Goal: Entertainment & Leisure: Consume media (video, audio)

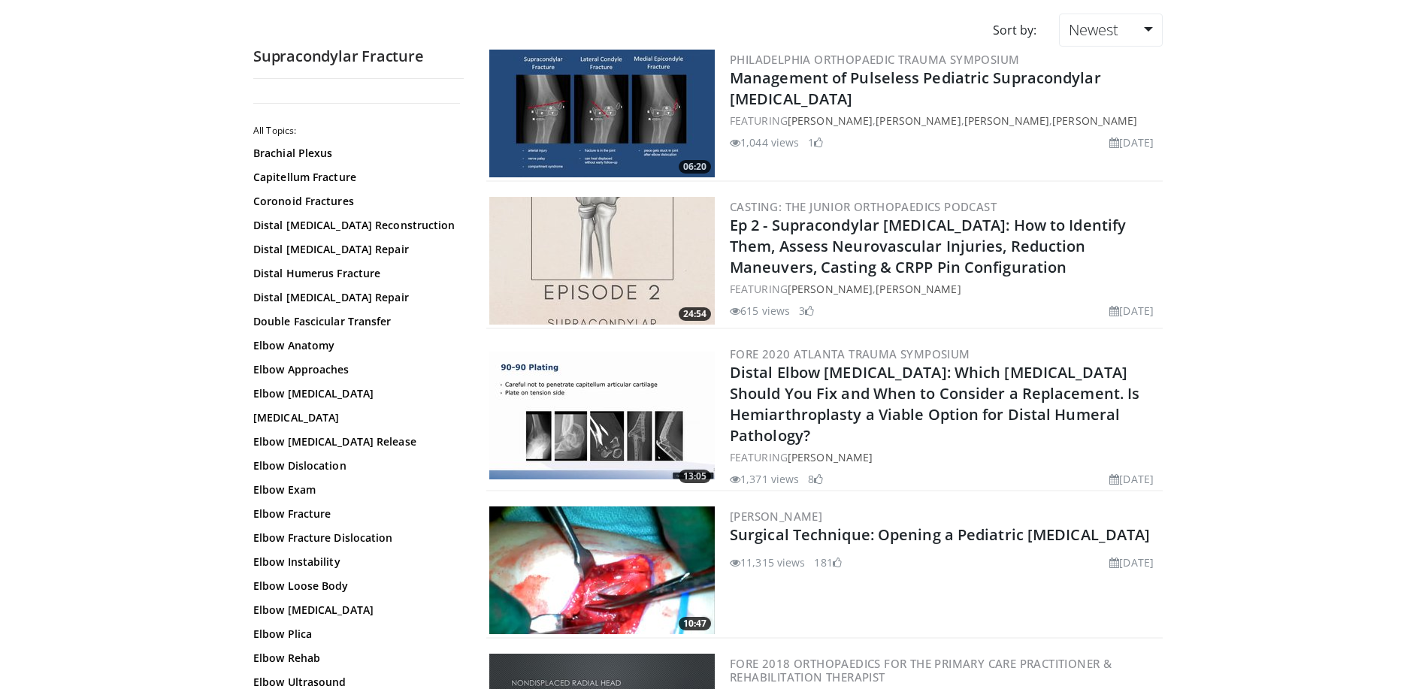
scroll to position [226, 0]
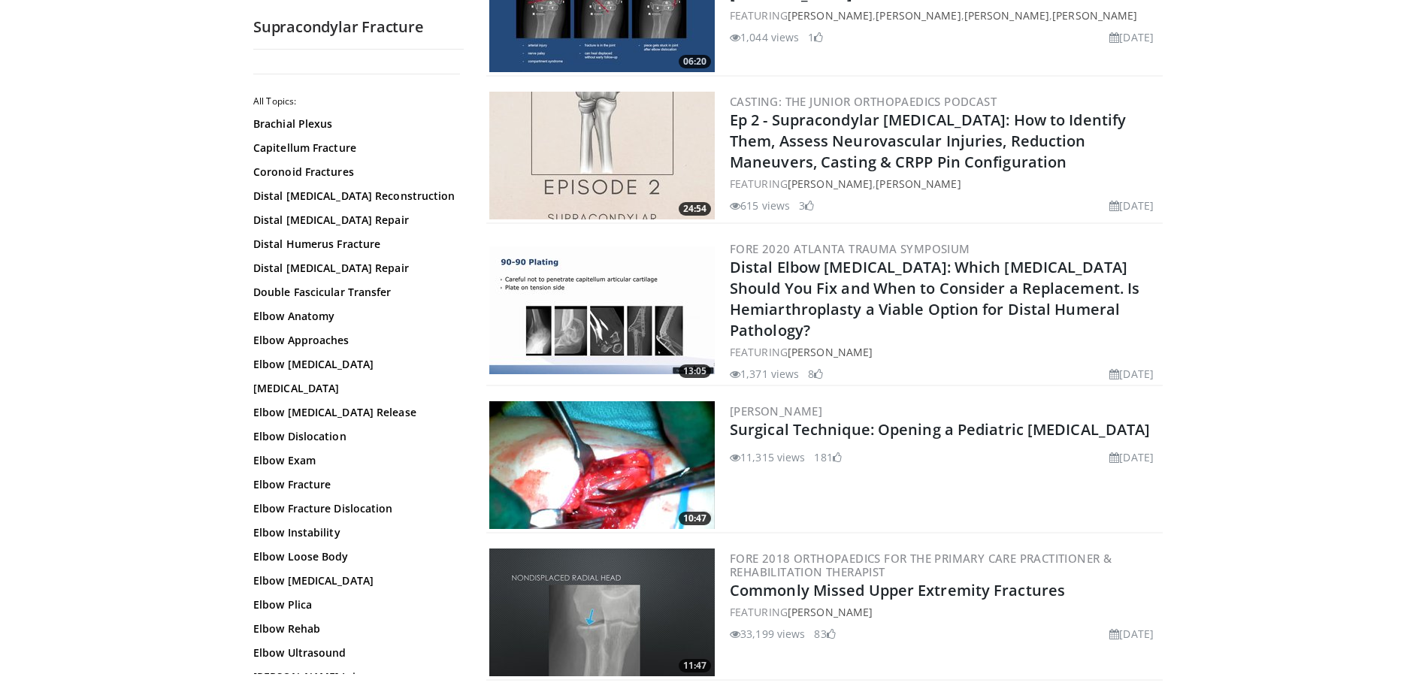
click at [656, 467] on img at bounding box center [602, 465] width 226 height 128
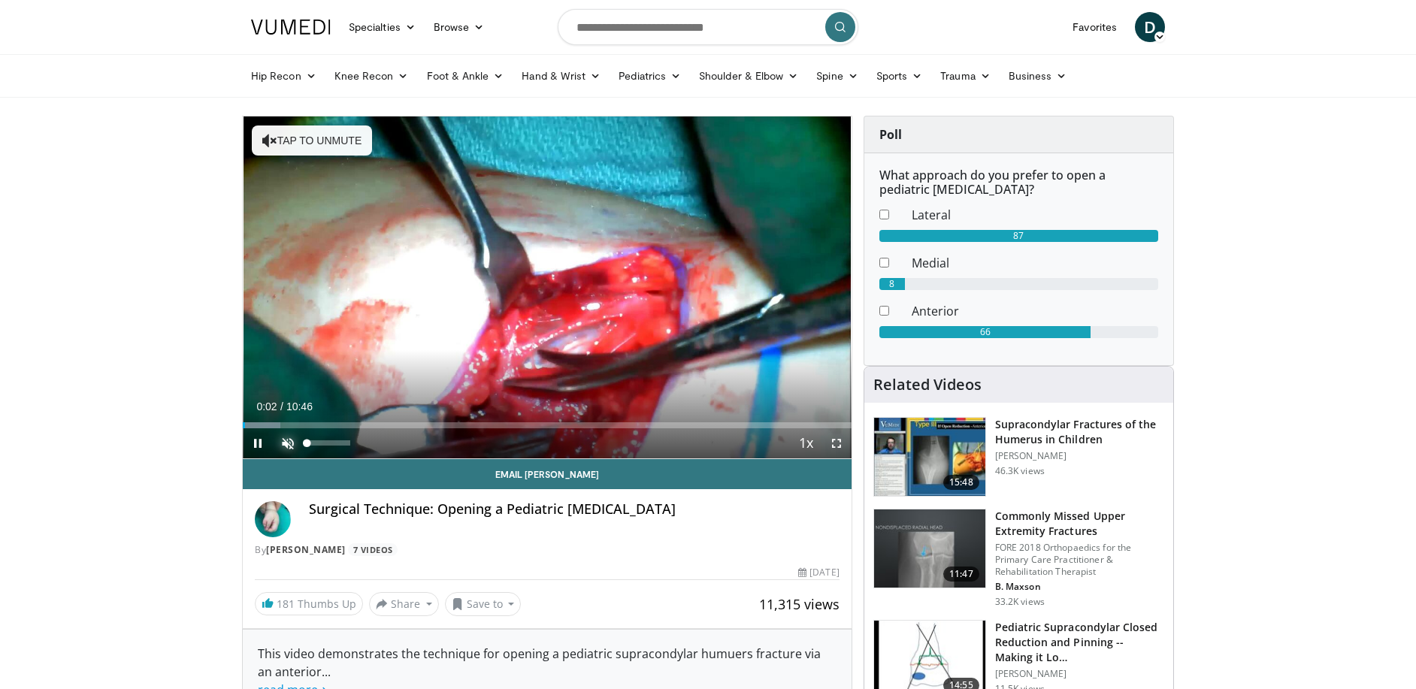
click at [289, 447] on span "Video Player" at bounding box center [288, 444] width 30 height 30
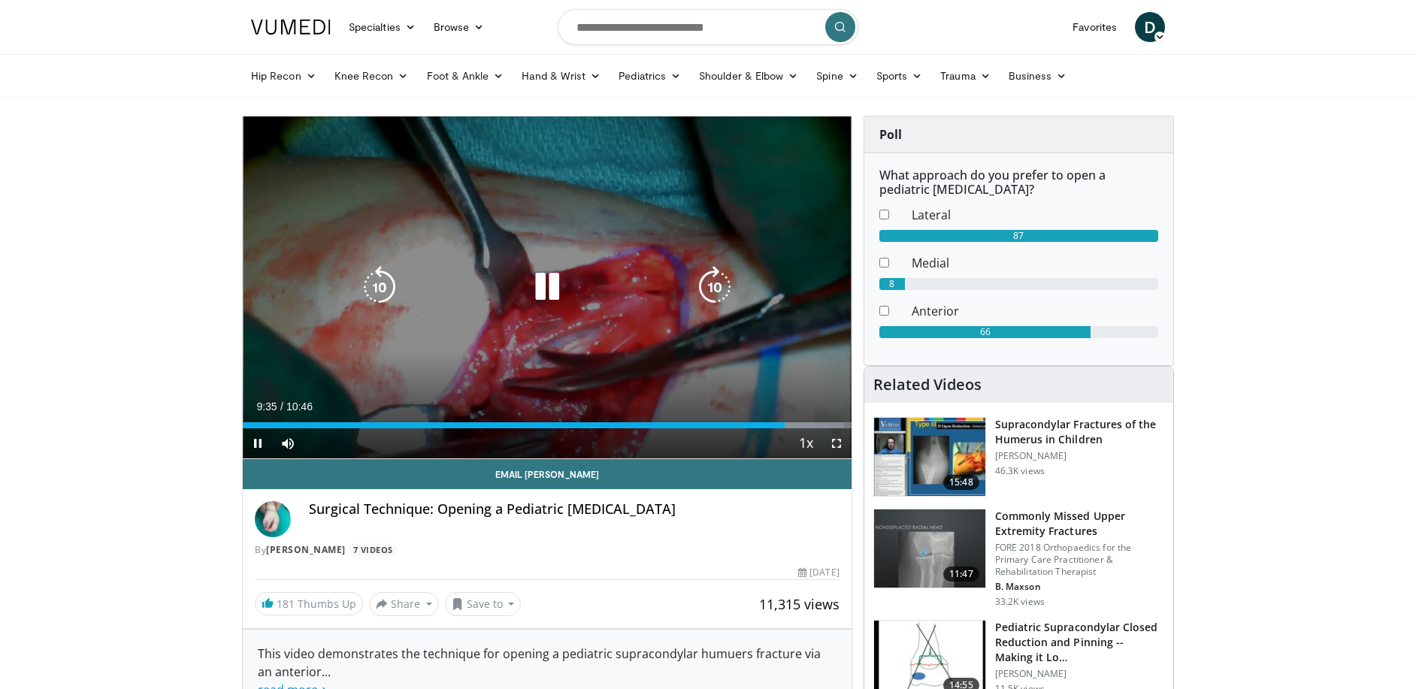
click at [553, 279] on icon "Video Player" at bounding box center [547, 287] width 42 height 42
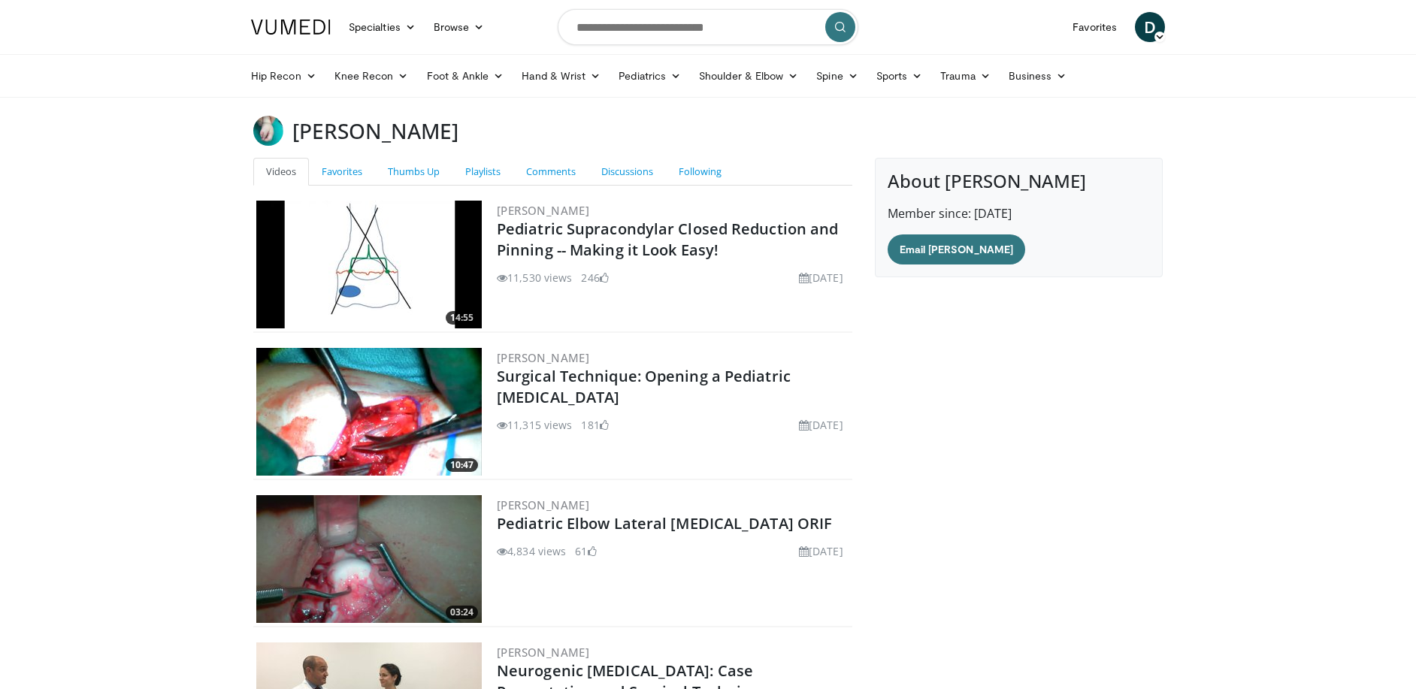
click at [368, 245] on img at bounding box center [369, 265] width 226 height 128
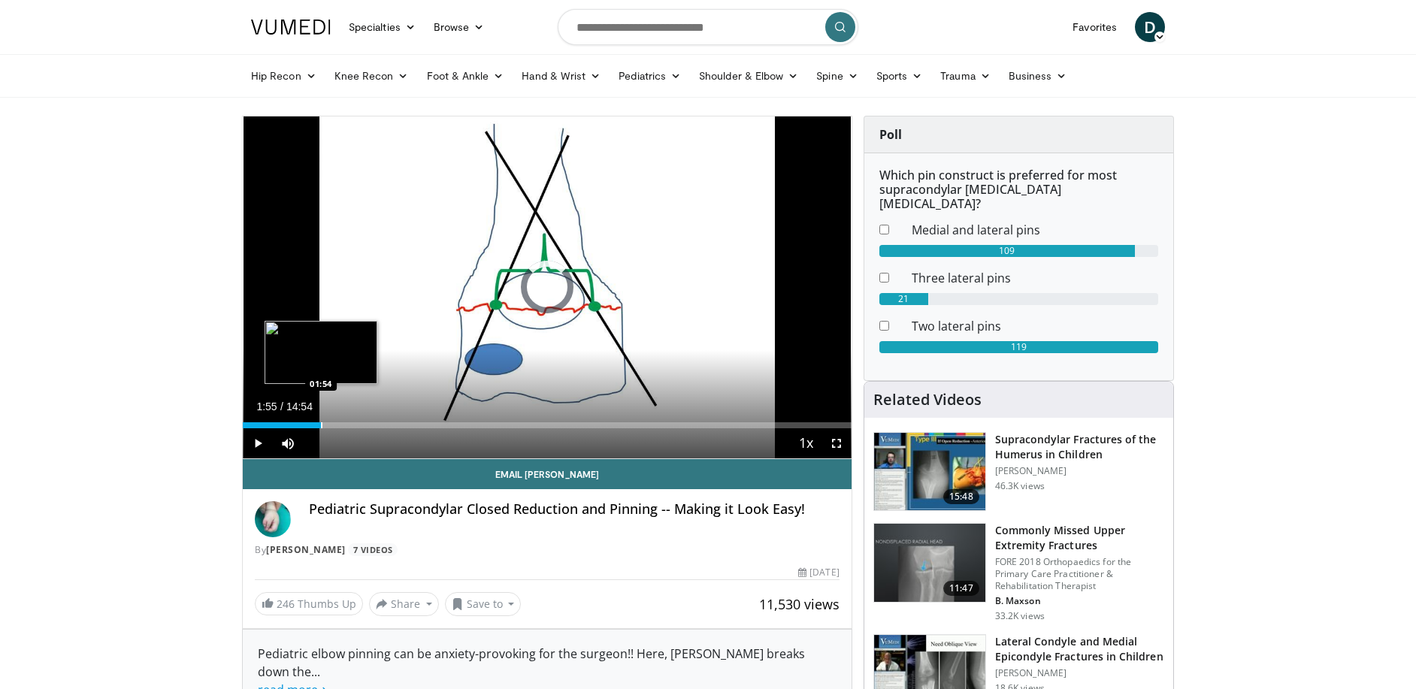
click at [322, 423] on div "Progress Bar" at bounding box center [322, 426] width 2 height 6
click at [248, 446] on span "Video Player" at bounding box center [258, 444] width 30 height 30
